Goal: Check status

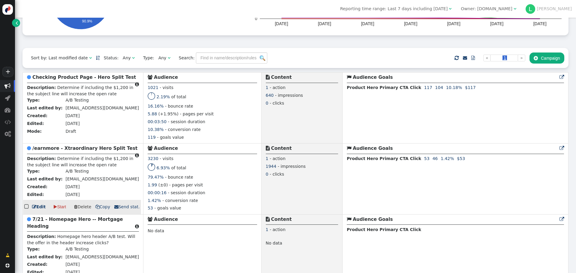
scroll to position [120, 0]
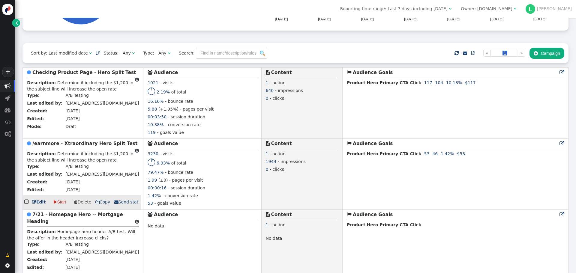
click at [71, 146] on b "/earnmore - Xtraordinary Hero Split Test" at bounding box center [84, 143] width 105 height 5
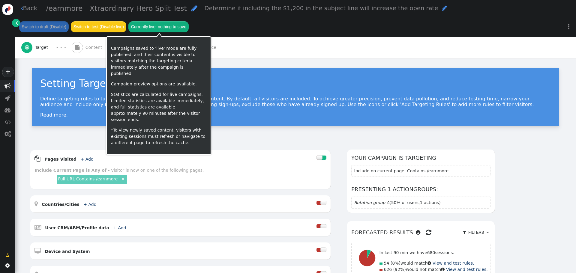
drag, startPoint x: 196, startPoint y: 50, endPoint x: 199, endPoint y: 48, distance: 3.2
click at [198, 48] on p "Campaigns saved to 'live' mode are fully published, and their content is visibl…" at bounding box center [158, 61] width 95 height 32
click at [228, 51] on div " Target · · ·  Content · · ·  QA  Performance" at bounding box center [295, 47] width 549 height 21
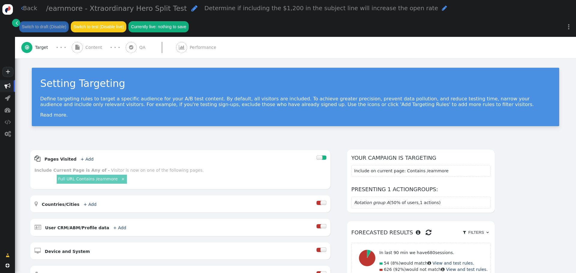
click at [196, 50] on span "Performance" at bounding box center [204, 47] width 29 height 6
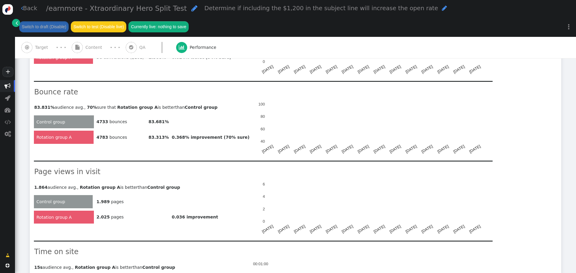
scroll to position [360, 0]
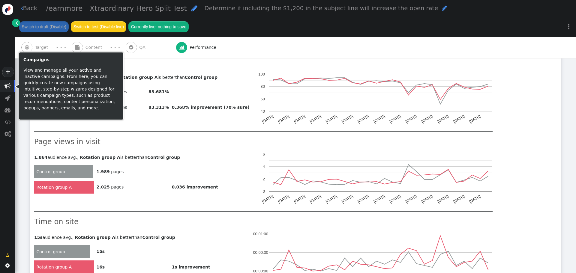
click at [3, 86] on span "" at bounding box center [7, 86] width 15 height 12
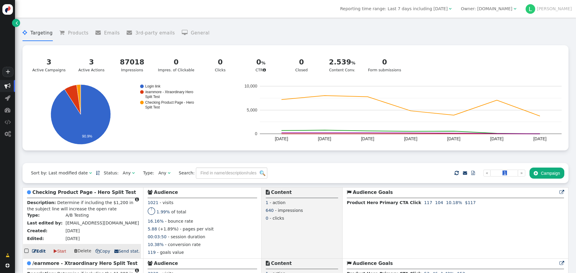
click at [78, 195] on b "Checking Product Page - Hero Split Test" at bounding box center [84, 192] width 104 height 5
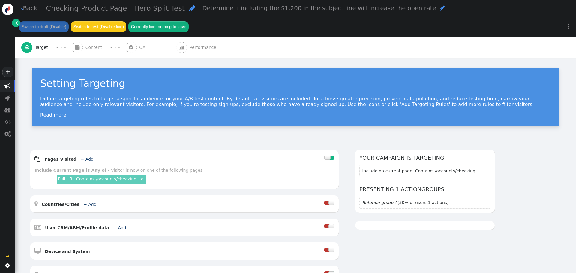
click at [195, 49] on span "Performance" at bounding box center [204, 47] width 29 height 6
